Goal: Information Seeking & Learning: Learn about a topic

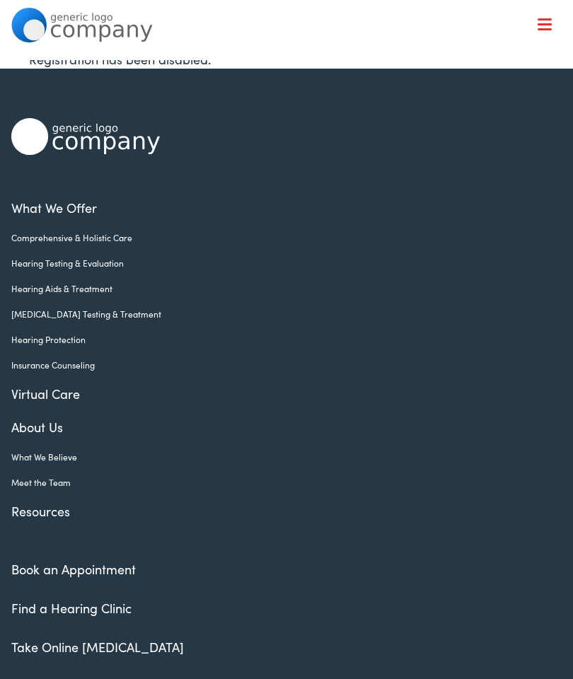
click at [96, 267] on link "Hearing Testing & Evaluation" at bounding box center [275, 263] width 529 height 13
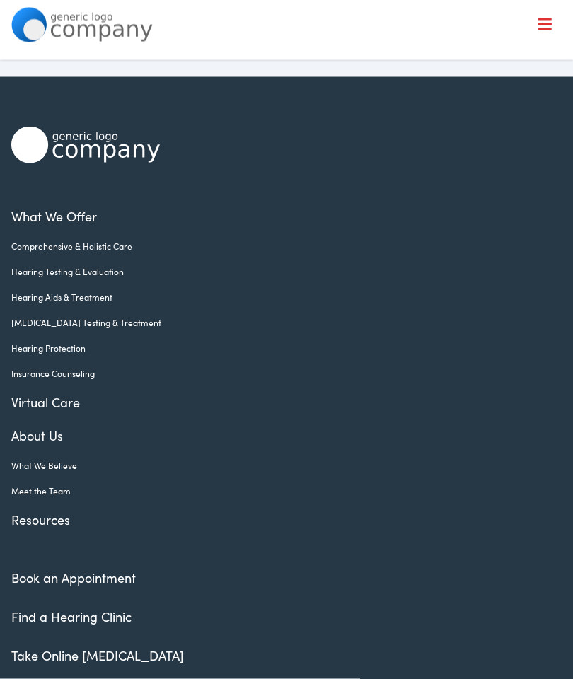
scroll to position [2201, 0]
